Goal: Transaction & Acquisition: Purchase product/service

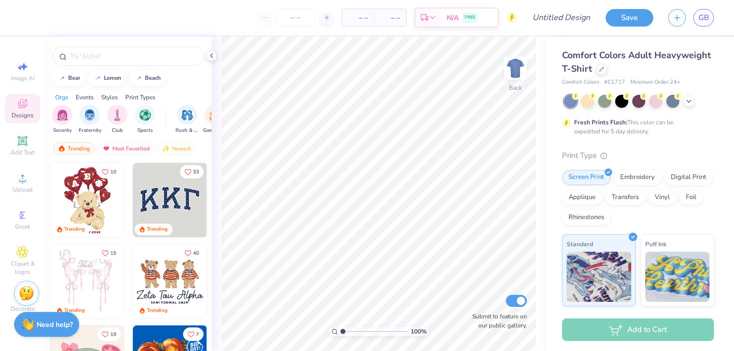
click at [171, 206] on img at bounding box center [170, 200] width 74 height 74
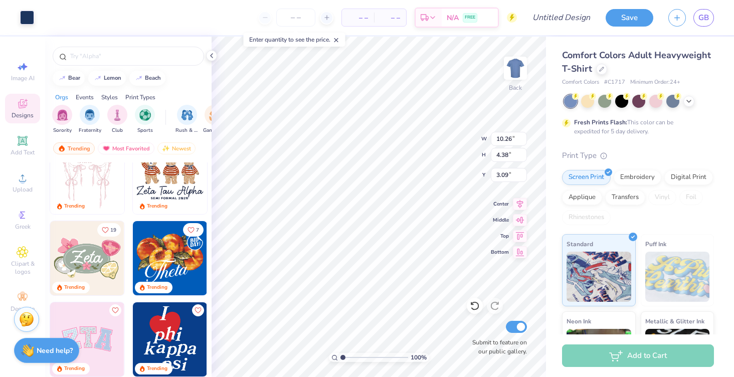
scroll to position [110, 0]
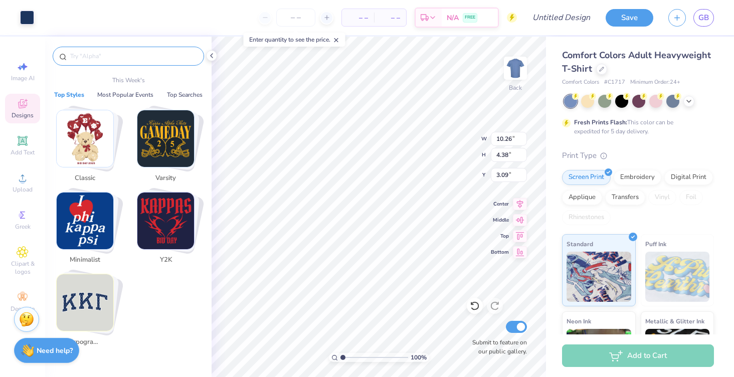
click at [118, 56] on input "text" at bounding box center [133, 56] width 128 height 10
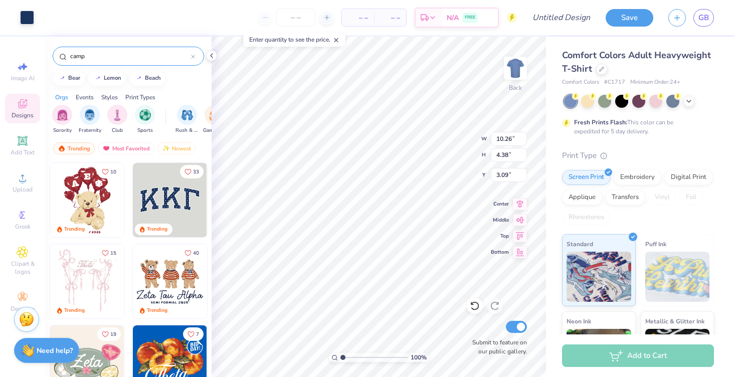
type input "camp"
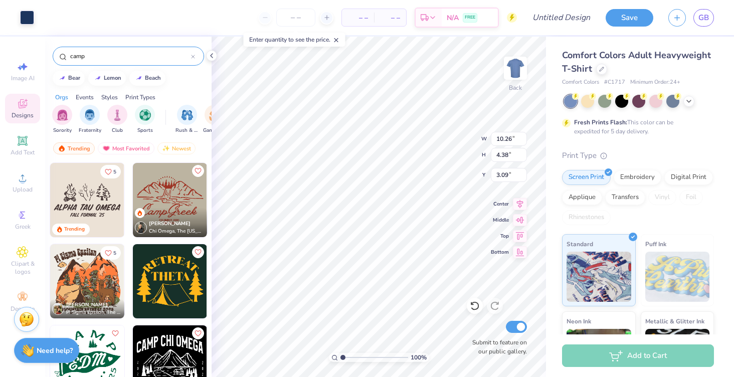
click at [91, 188] on img at bounding box center [87, 200] width 74 height 74
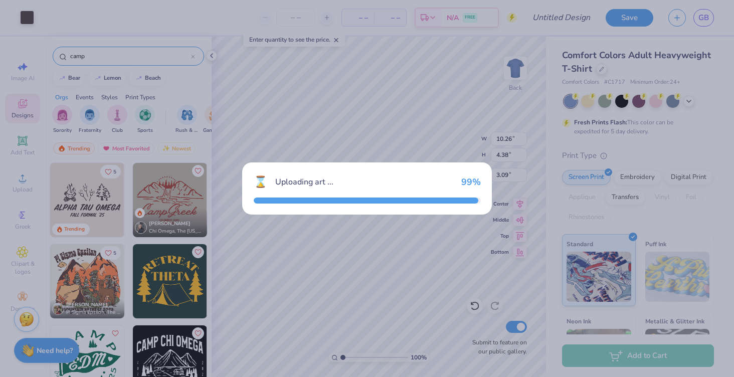
type input "7.66"
type input "3.84"
type input "3.00"
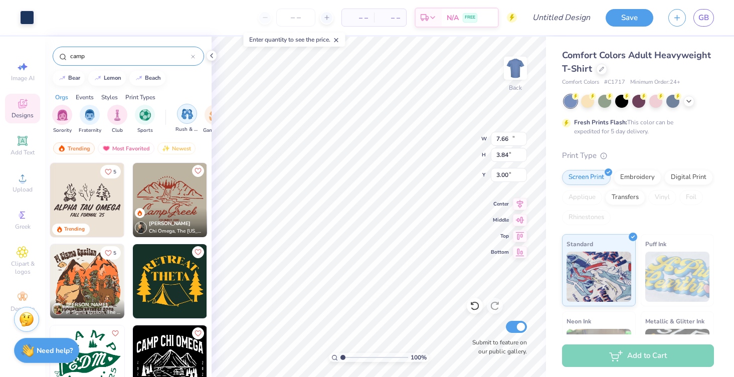
type input "10.26"
type input "4.38"
type input "3.09"
click at [95, 194] on img at bounding box center [87, 200] width 74 height 74
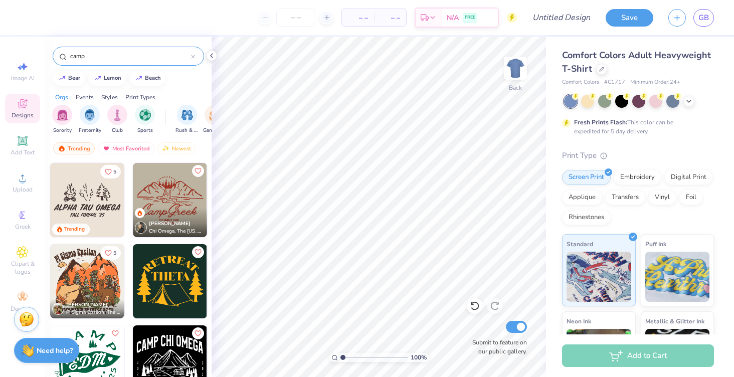
click at [177, 196] on img at bounding box center [170, 200] width 74 height 74
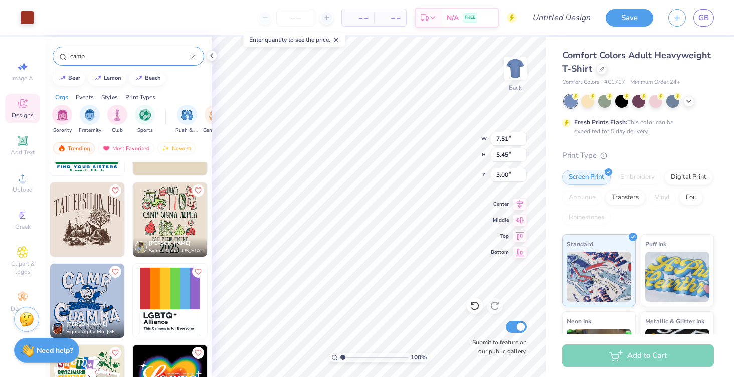
scroll to position [790, 0]
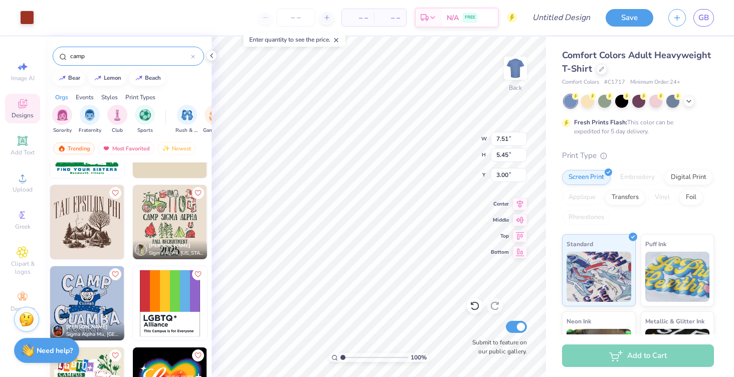
click at [92, 216] on img at bounding box center [87, 222] width 74 height 74
type input "10.00"
type input "8.03"
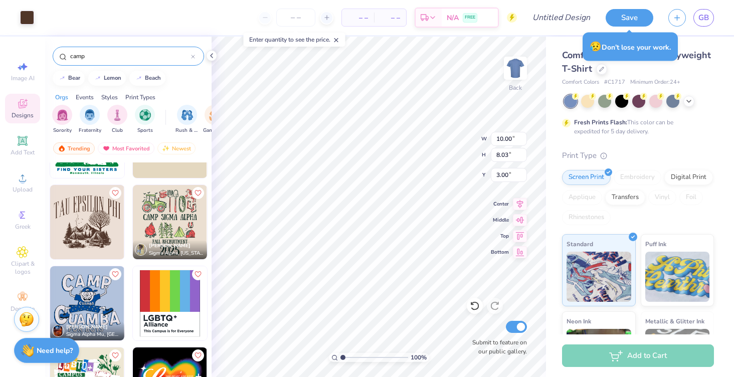
type input "11.23"
type input "7.51"
type input "5.45"
type input "3.00"
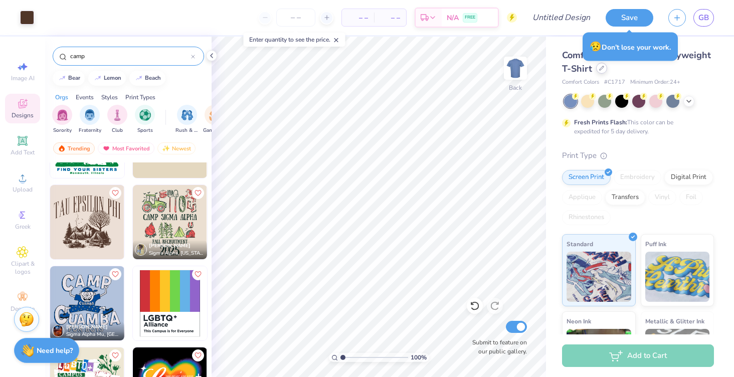
click at [603, 69] on icon at bounding box center [601, 68] width 5 height 5
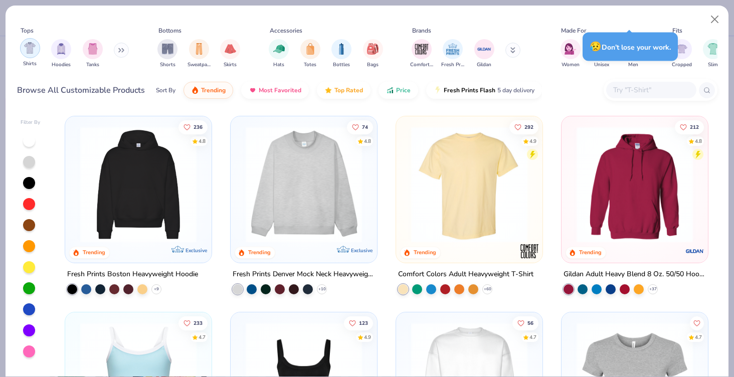
click at [25, 48] on img "filter for Shirts" at bounding box center [30, 48] width 12 height 12
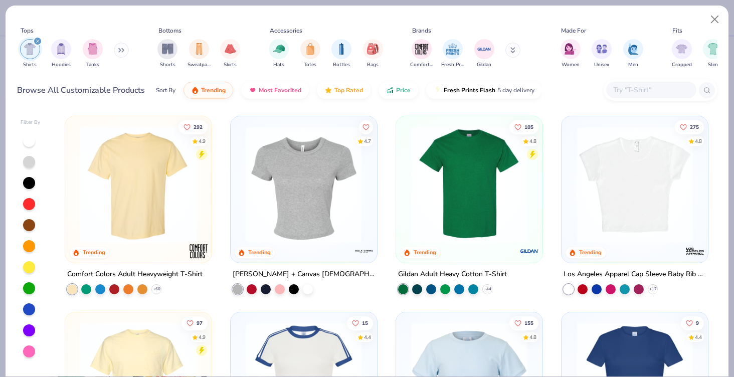
scroll to position [29, 0]
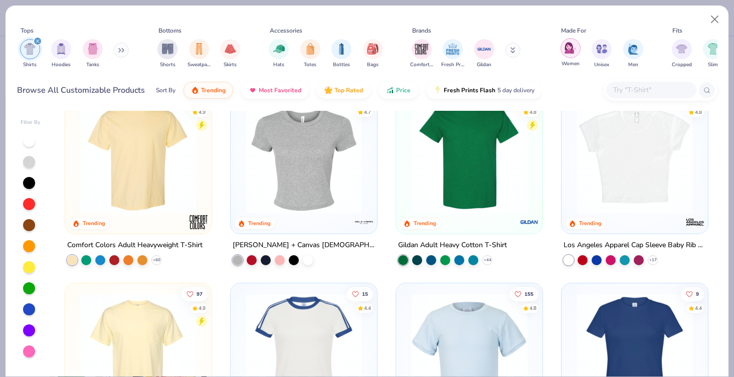
click at [571, 49] on img "filter for Women" at bounding box center [571, 48] width 12 height 12
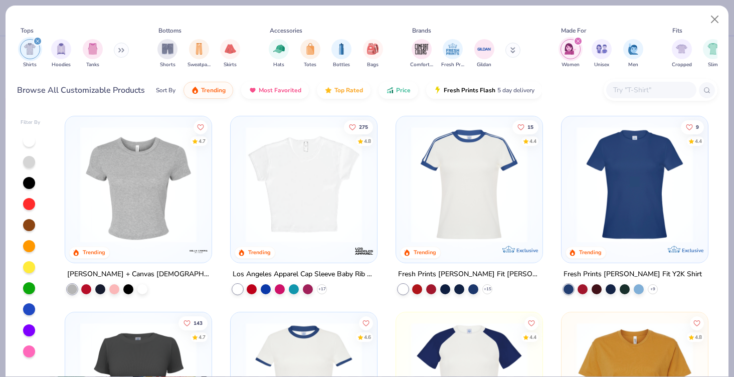
click at [488, 162] on img at bounding box center [469, 184] width 126 height 116
